Goal: Information Seeking & Learning: Check status

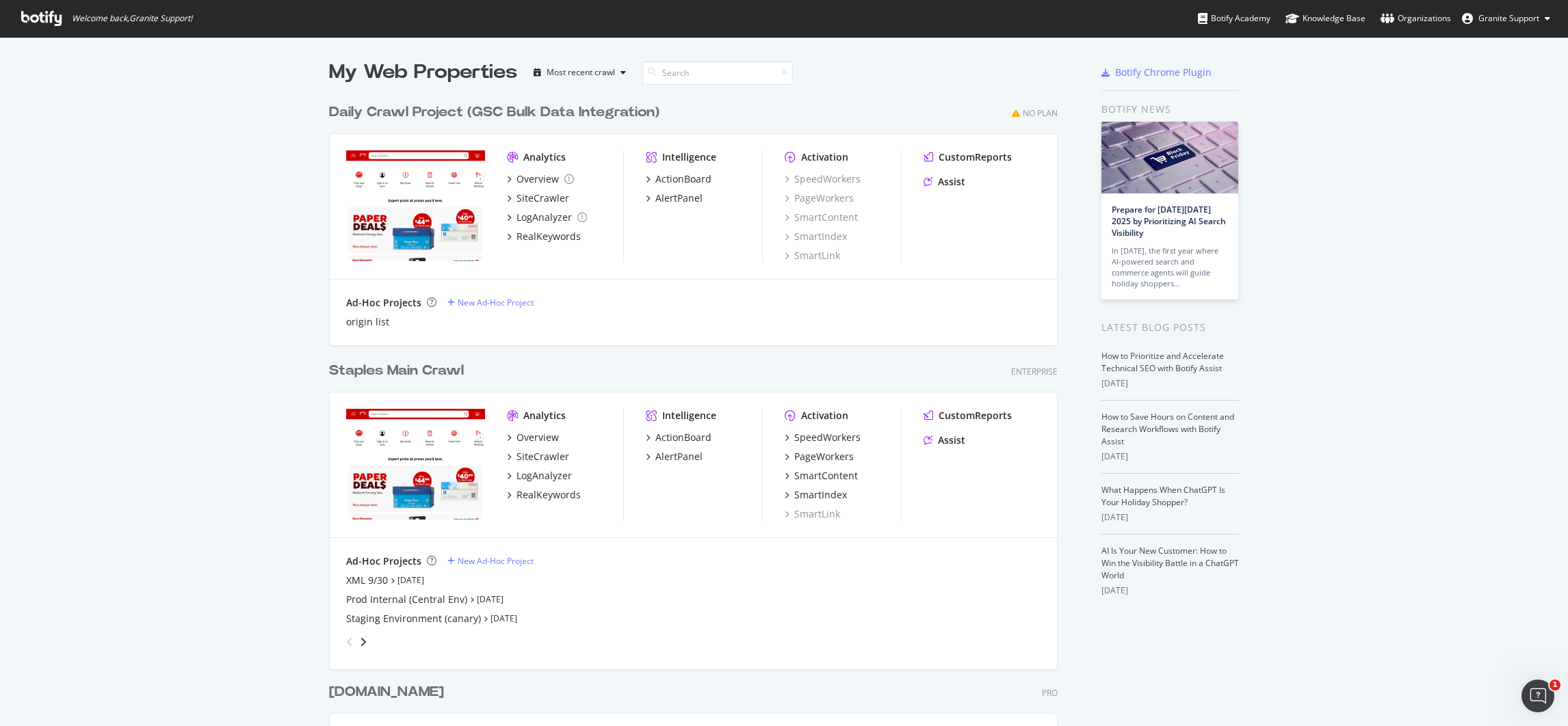
scroll to position [711, 1537]
click at [413, 602] on div "Prod Internal (Central Env)" at bounding box center [406, 600] width 121 height 13
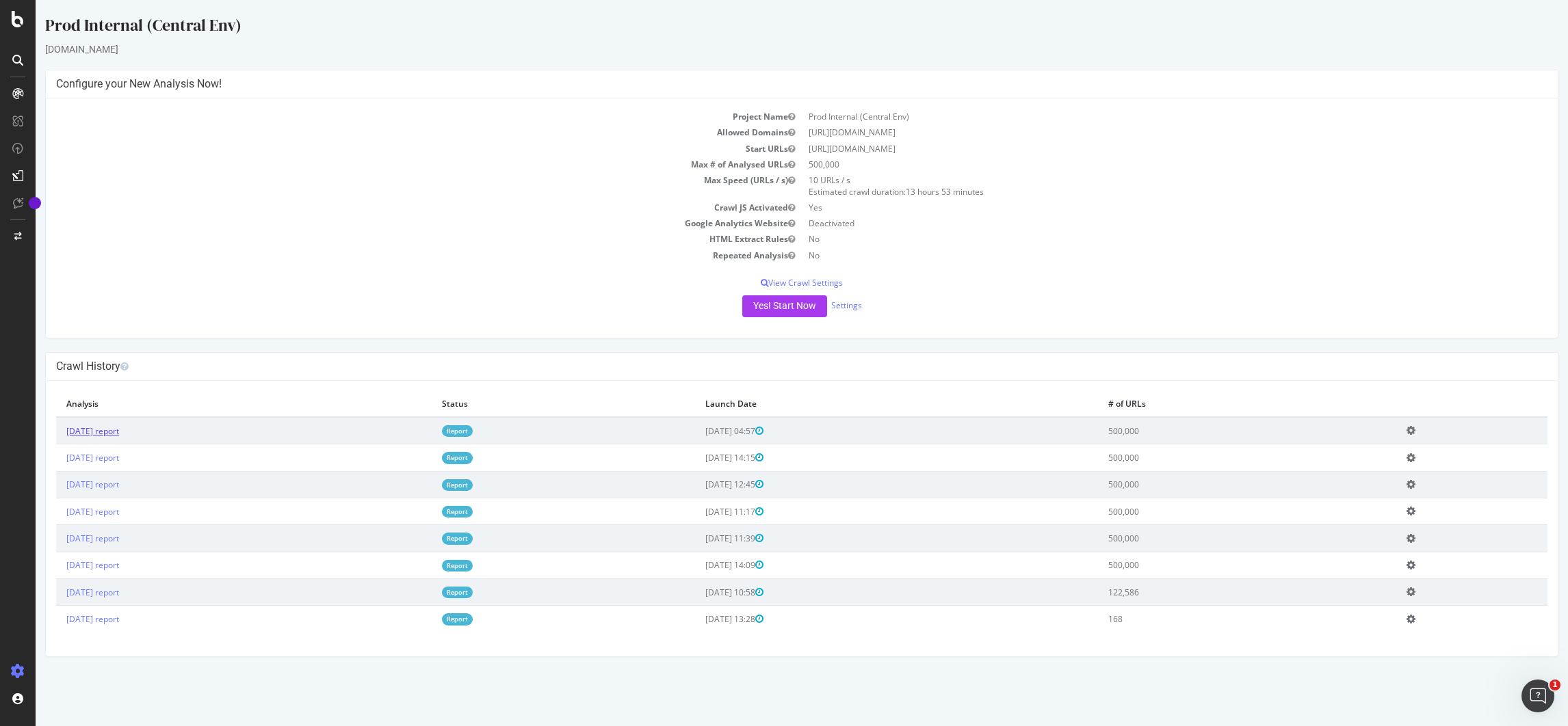
click at [119, 434] on link "[DATE] report" at bounding box center [92, 431] width 52 height 11
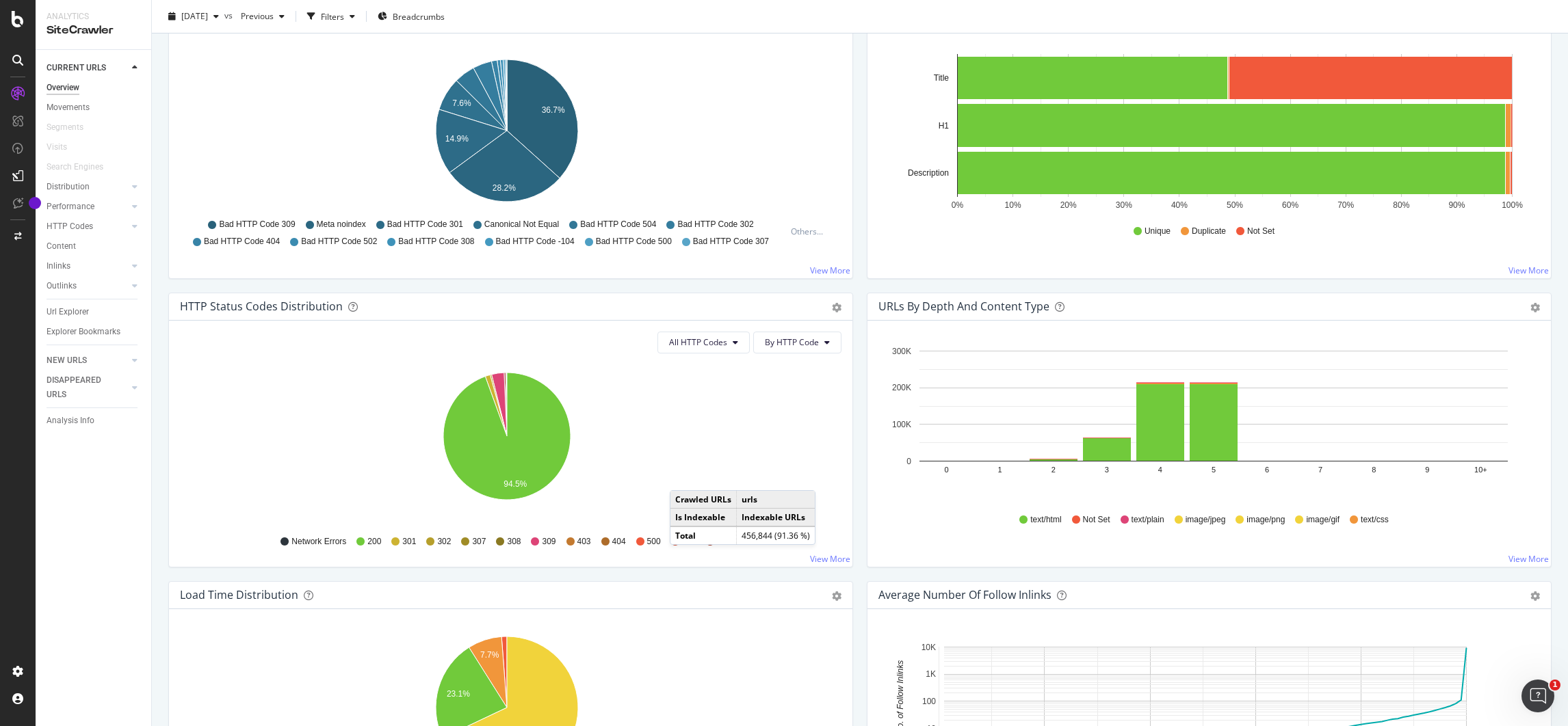
scroll to position [502, 0]
